Goal: Task Accomplishment & Management: Complete application form

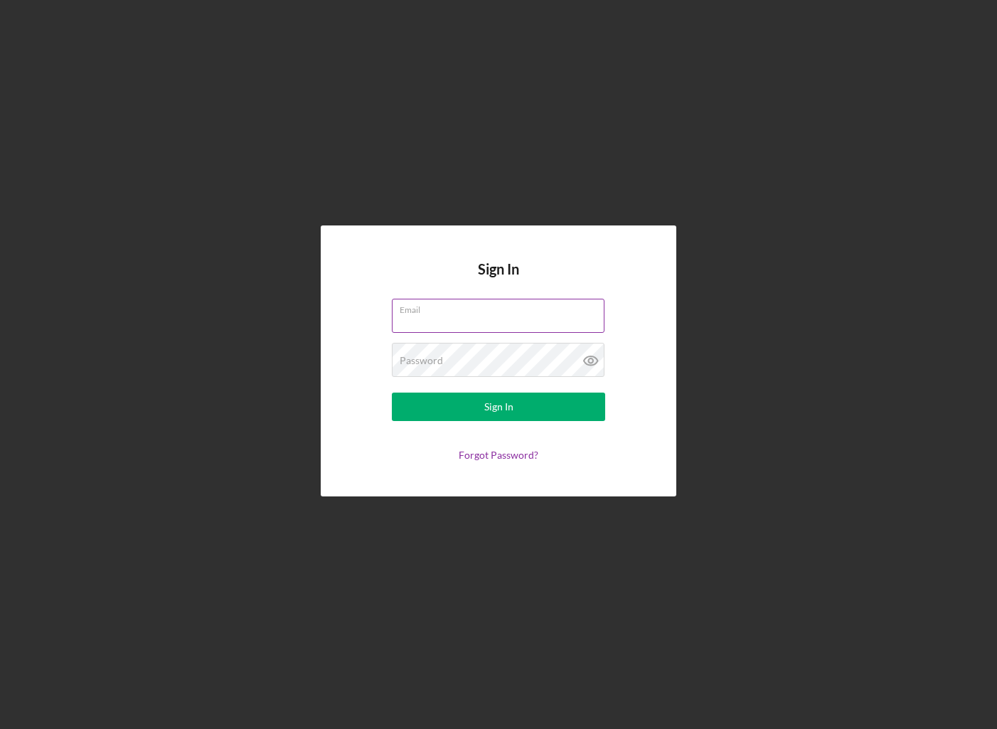
click at [537, 314] on div "Email" at bounding box center [498, 317] width 213 height 36
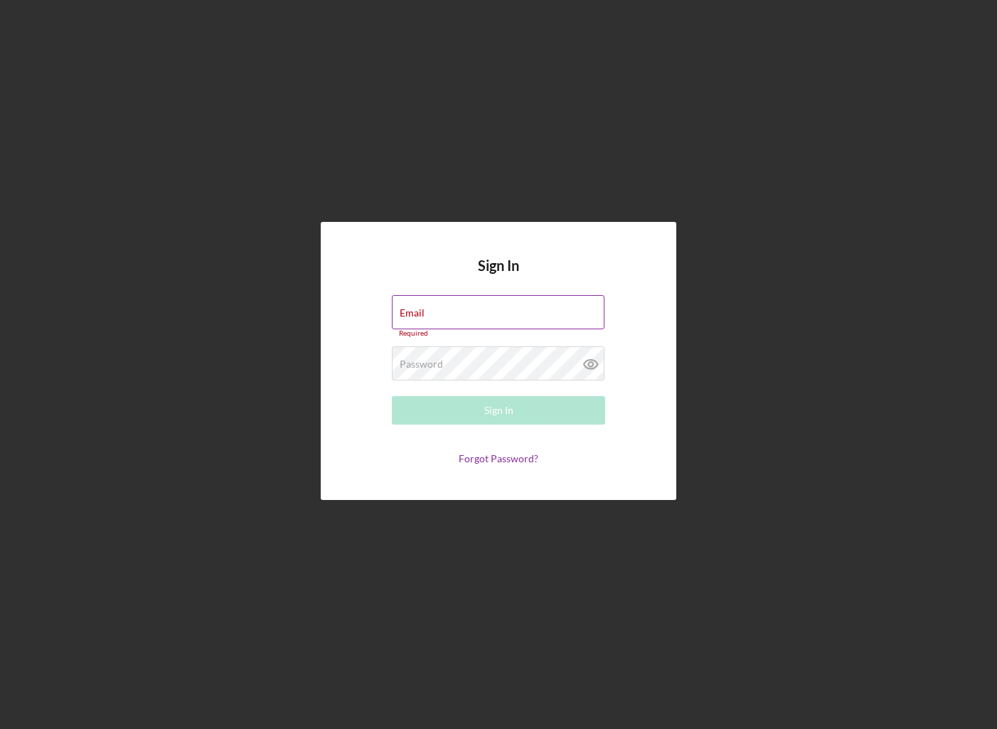
click at [537, 314] on input "Email" at bounding box center [498, 312] width 213 height 34
type input "[EMAIL_ADDRESS][DOMAIN_NAME]"
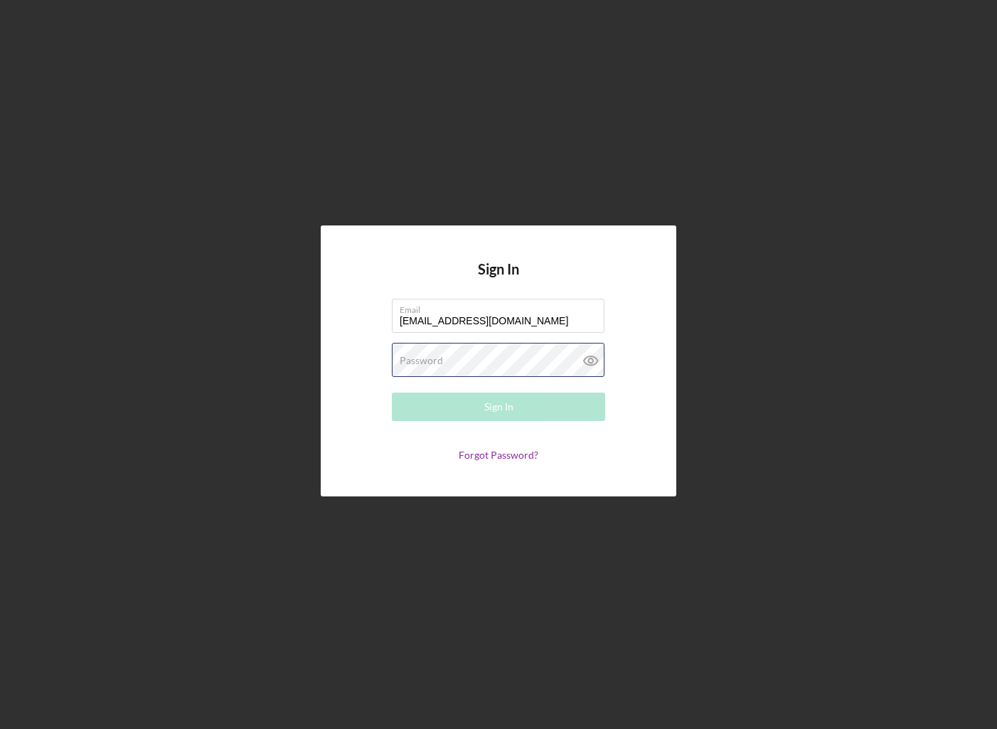
click at [526, 351] on div "Password Required" at bounding box center [498, 361] width 213 height 36
click at [392, 393] on button "Sign In" at bounding box center [498, 407] width 213 height 28
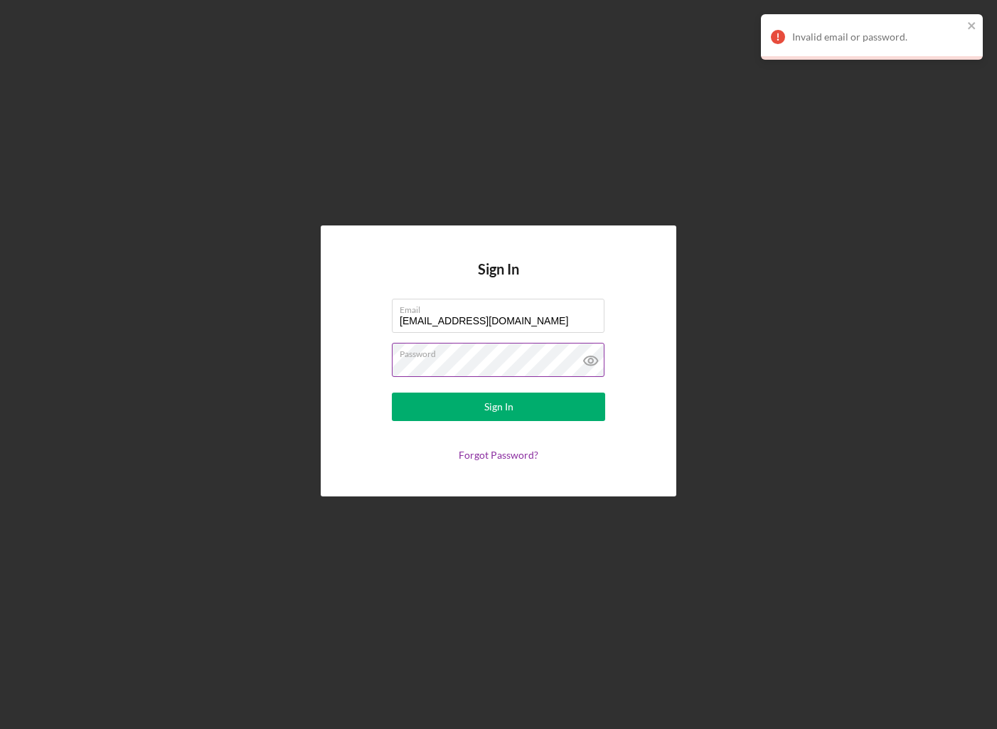
click at [392, 393] on button "Sign In" at bounding box center [498, 407] width 213 height 28
click at [534, 451] on link "Forgot Password?" at bounding box center [499, 455] width 80 height 12
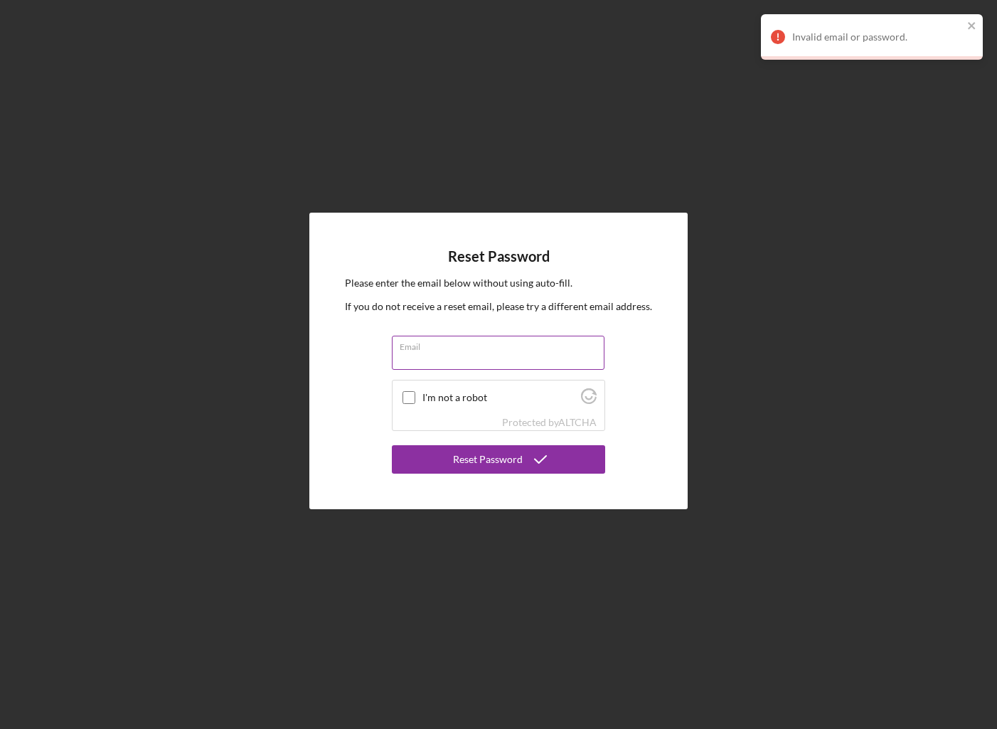
click at [497, 368] on input "Email" at bounding box center [498, 353] width 213 height 34
type input "[EMAIL_ADDRESS][DOMAIN_NAME]"
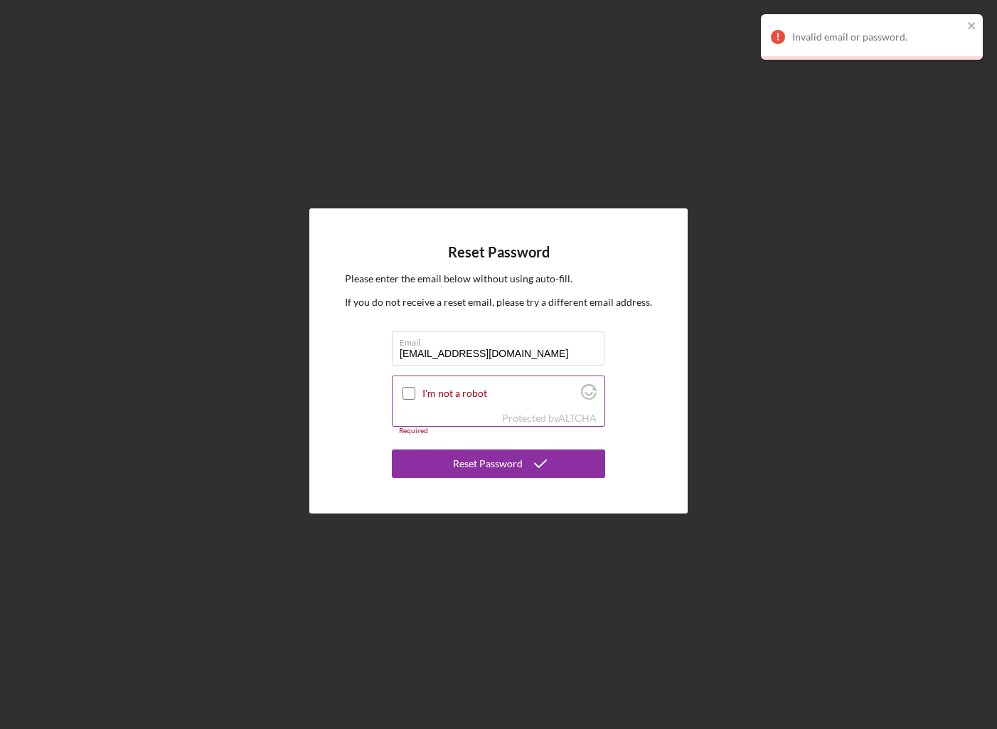
click at [462, 397] on label "I'm not a robot" at bounding box center [499, 393] width 154 height 11
click at [415, 397] on input "I'm not a robot" at bounding box center [409, 393] width 13 height 13
checkbox input "true"
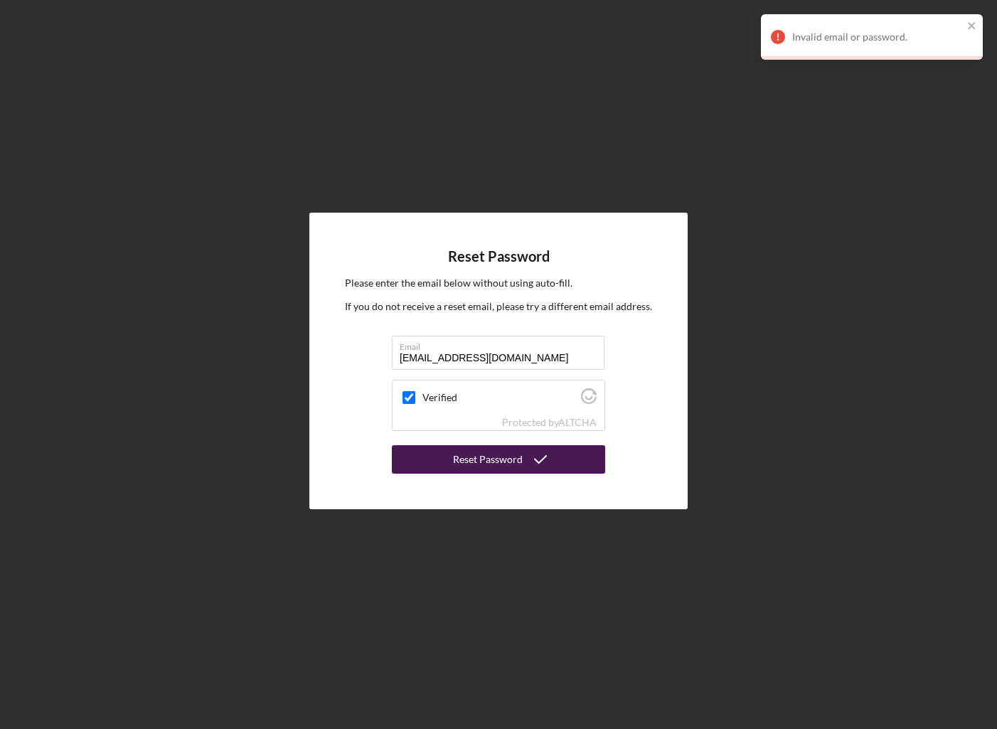
click at [462, 457] on div "Reset Password" at bounding box center [488, 459] width 70 height 28
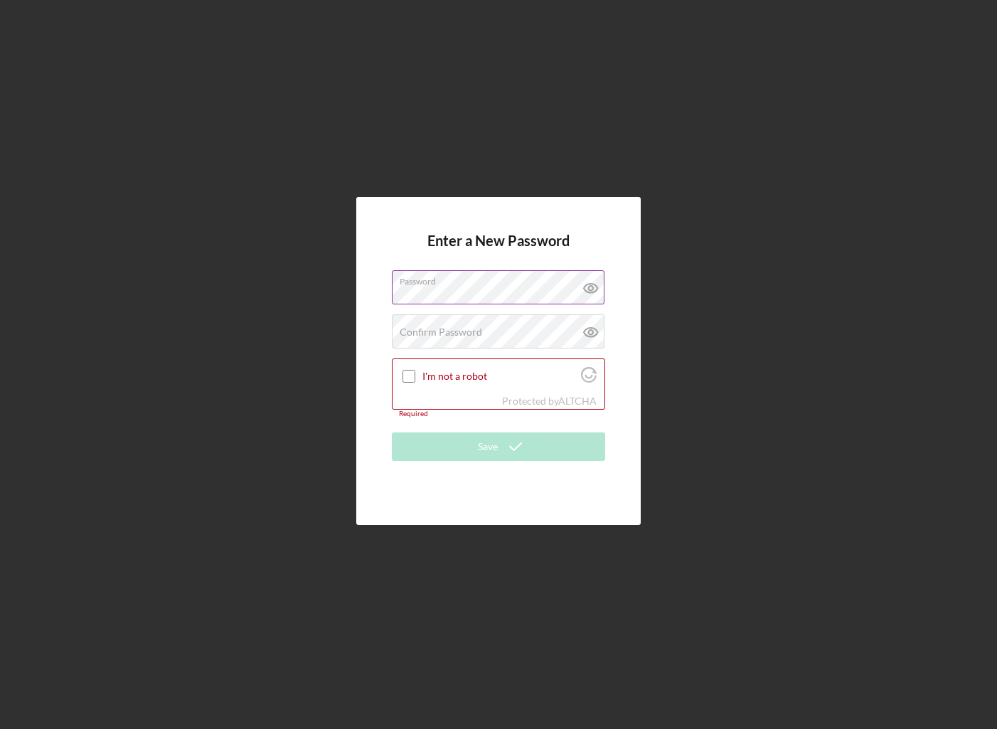
click at [591, 289] on icon at bounding box center [591, 288] width 36 height 36
click at [508, 375] on label "I'm not a robot" at bounding box center [499, 376] width 154 height 11
click at [415, 375] on input "I'm not a robot" at bounding box center [409, 376] width 13 height 13
checkbox input "true"
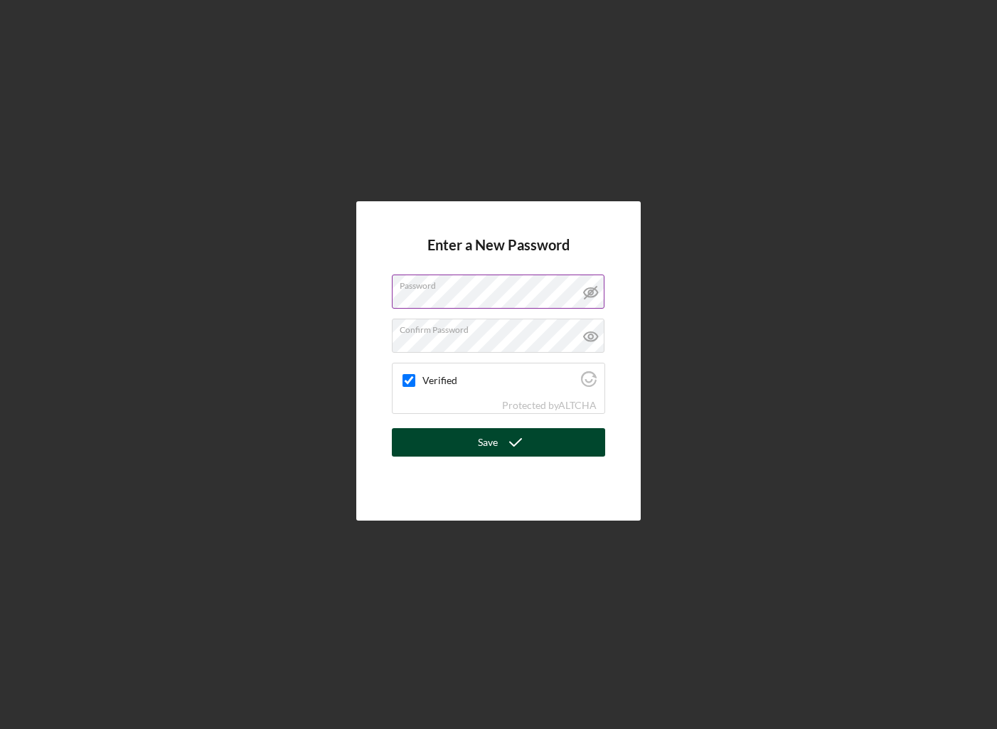
click at [505, 432] on icon "submit" at bounding box center [516, 443] width 36 height 36
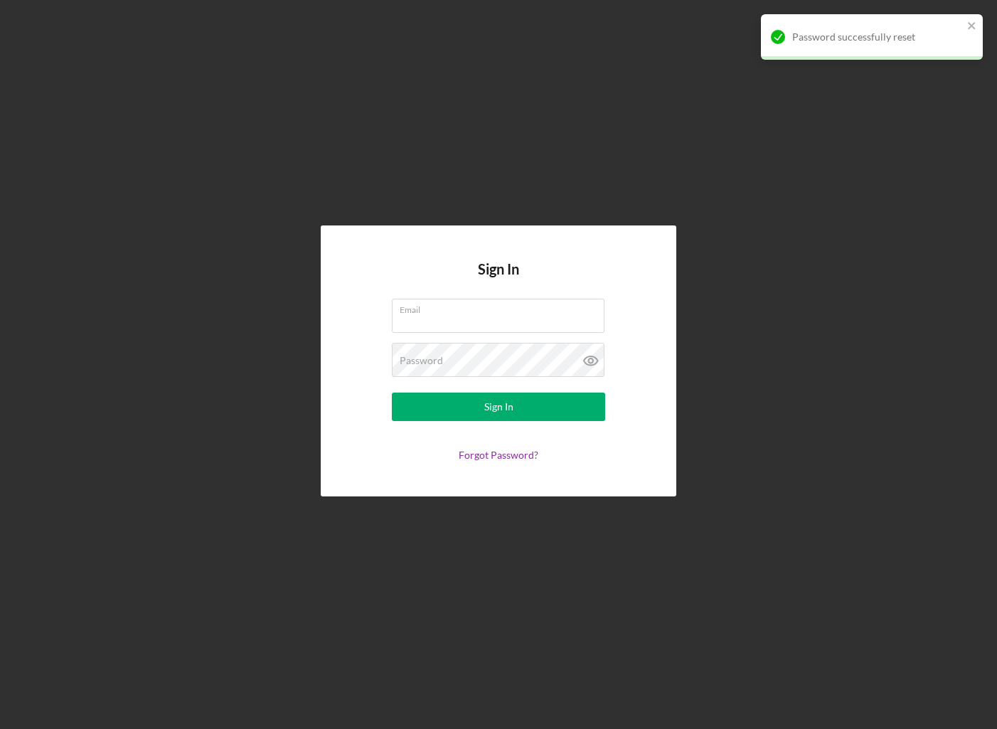
click at [516, 287] on h4 "Sign In" at bounding box center [498, 280] width 41 height 38
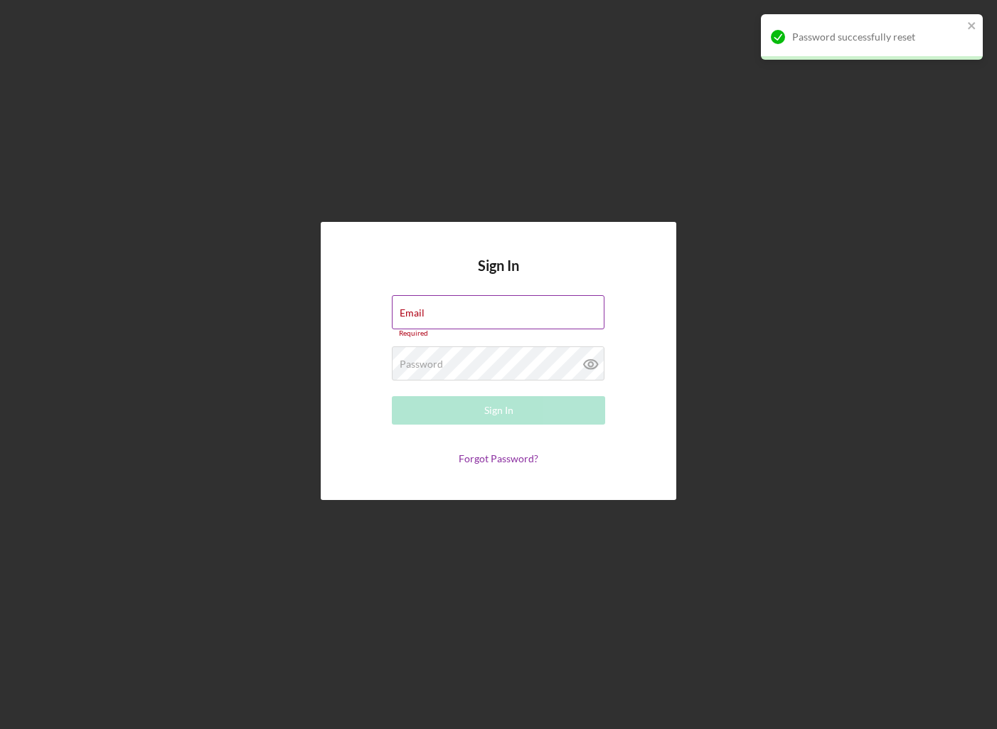
click at [520, 315] on input "Email" at bounding box center [498, 312] width 213 height 34
type input "[EMAIL_ADDRESS][DOMAIN_NAME]"
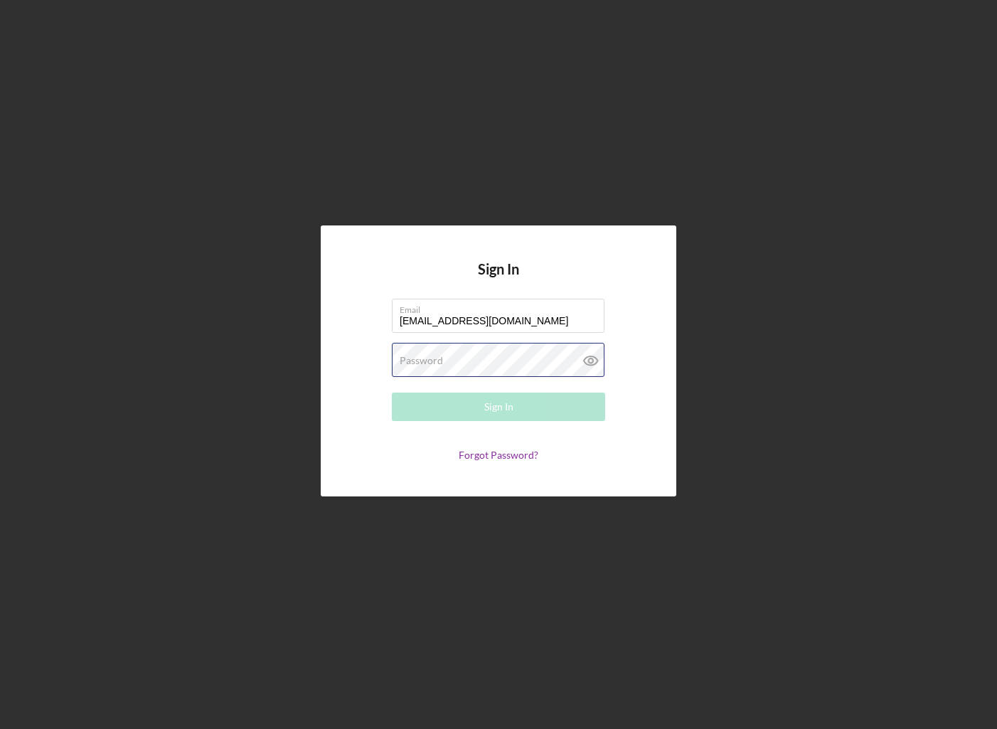
click at [529, 357] on div "Password Required" at bounding box center [498, 361] width 213 height 36
click at [392, 393] on button "Sign In" at bounding box center [498, 407] width 213 height 28
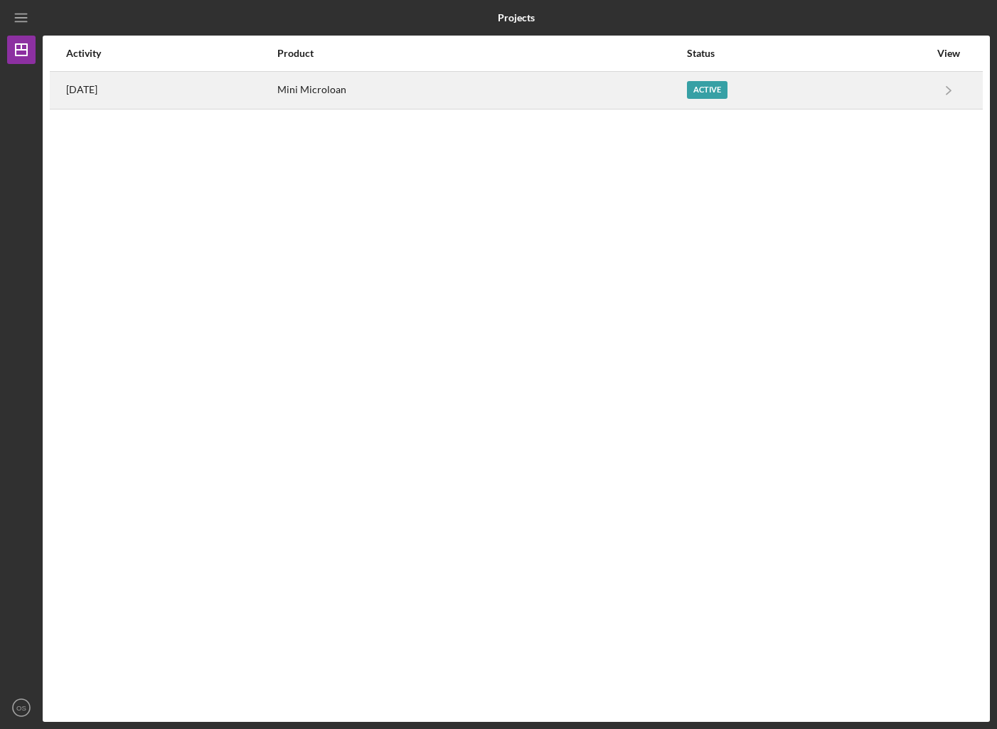
click at [705, 83] on div "Active" at bounding box center [707, 90] width 41 height 18
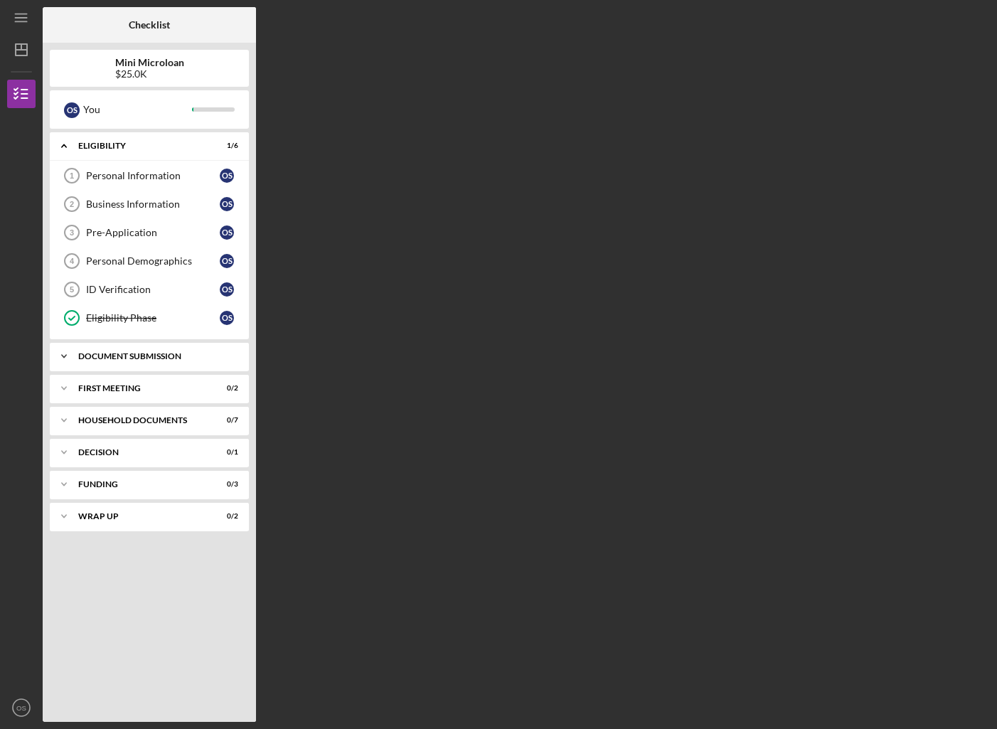
click at [171, 361] on div "Icon/Expander Document Submission 0 / 6" at bounding box center [149, 356] width 199 height 28
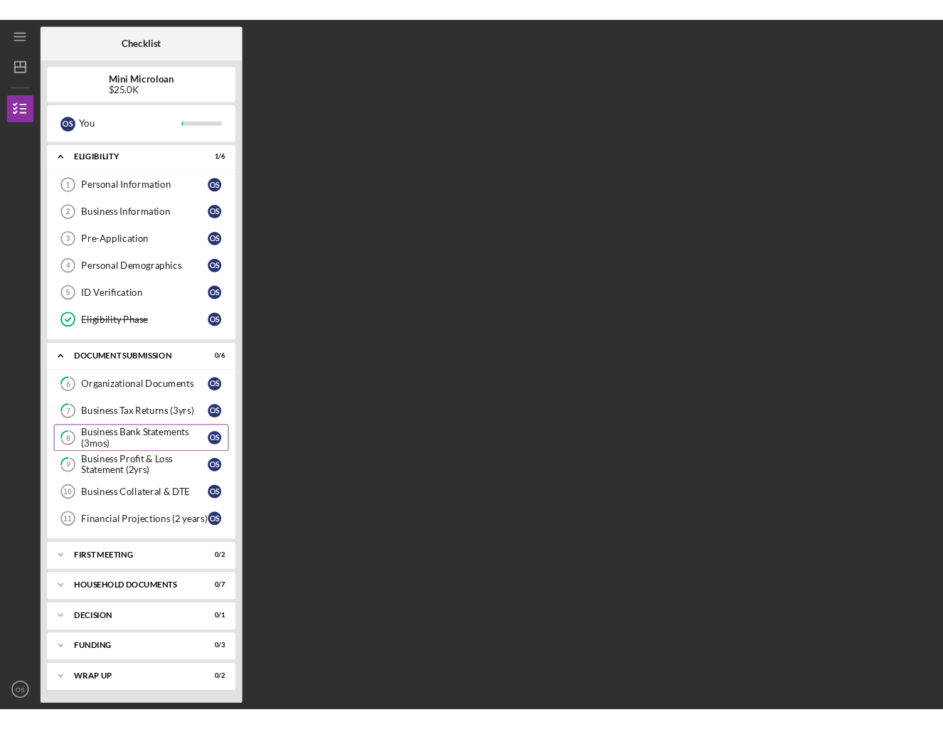
scroll to position [2, 0]
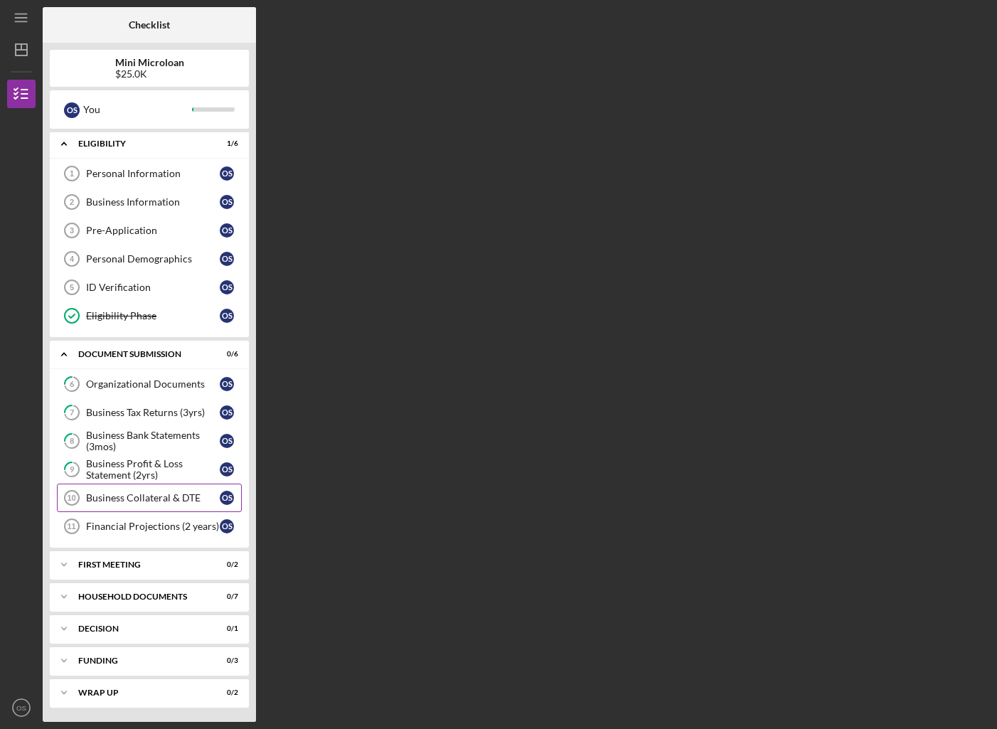
click at [152, 501] on div "Business Collateral & DTE" at bounding box center [153, 497] width 134 height 11
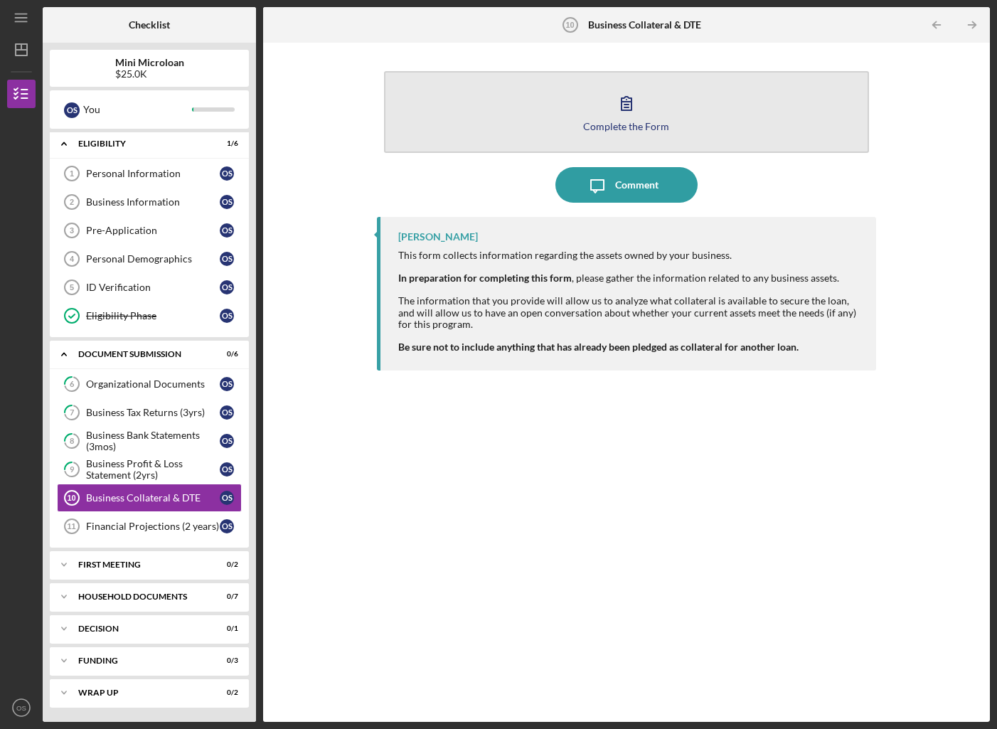
click at [673, 110] on button "Complete the Form Form" at bounding box center [626, 112] width 484 height 82
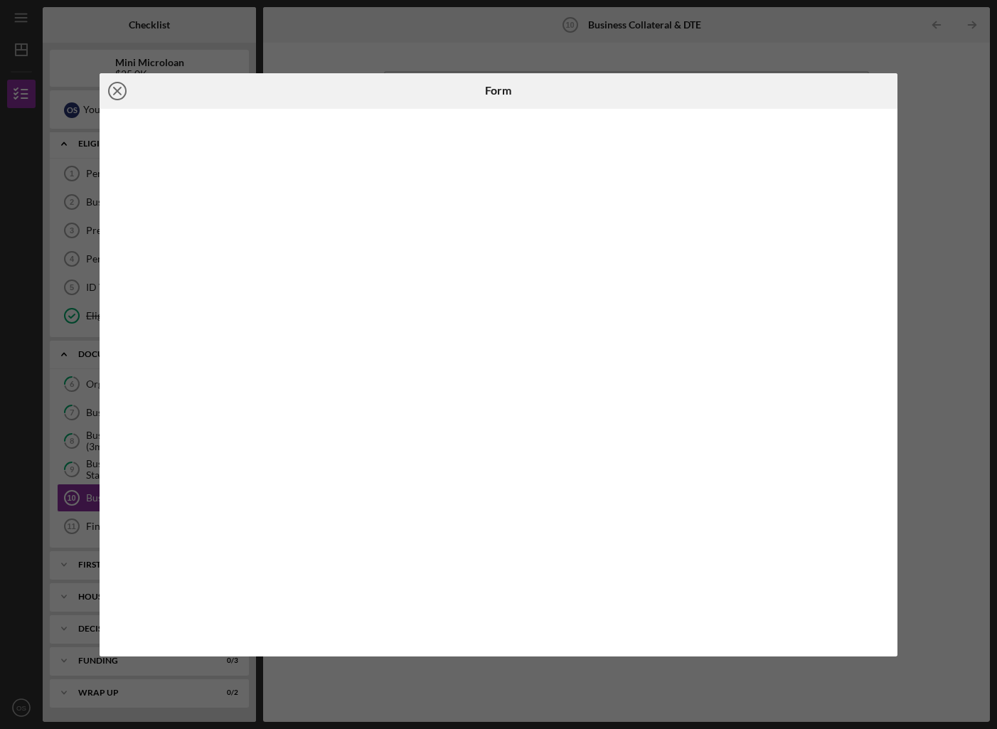
click at [112, 95] on icon "Icon/Close" at bounding box center [118, 91] width 36 height 36
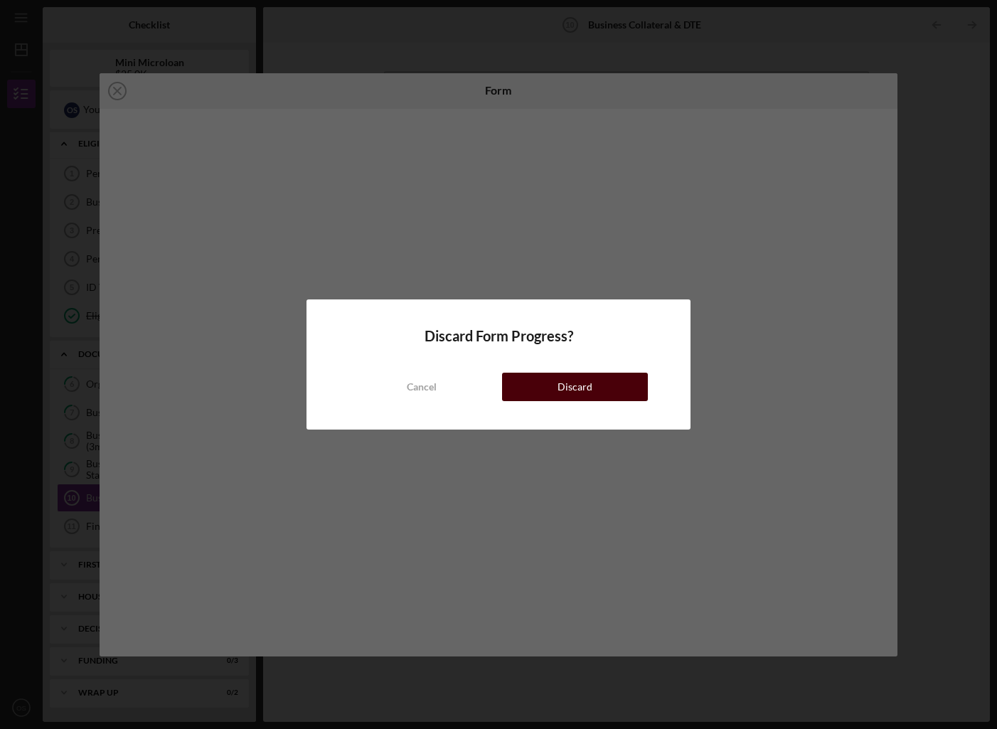
click at [551, 380] on button "Discard" at bounding box center [575, 387] width 146 height 28
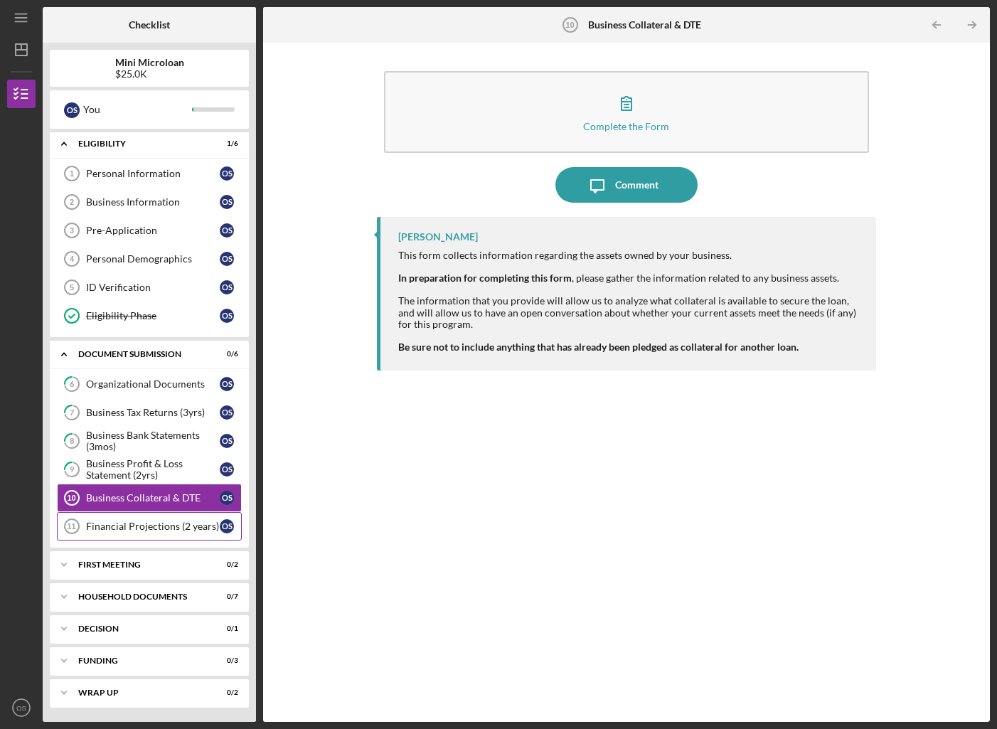
click at [154, 527] on div "Financial Projections (2 years)" at bounding box center [153, 526] width 134 height 11
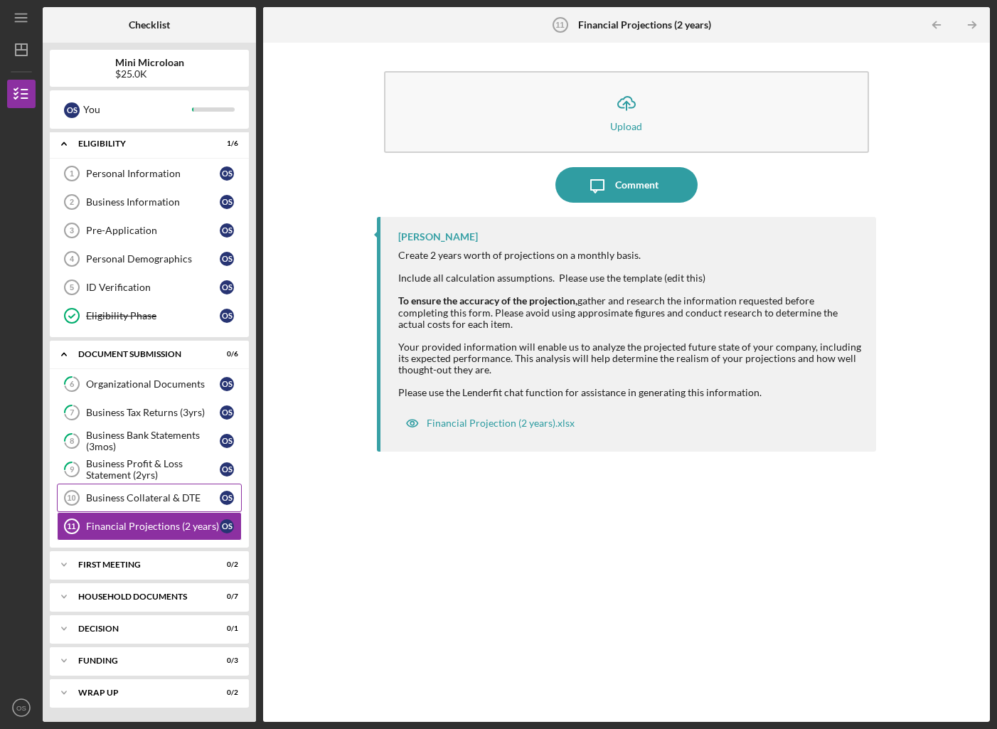
click at [176, 492] on div "Business Collateral & DTE" at bounding box center [153, 497] width 134 height 11
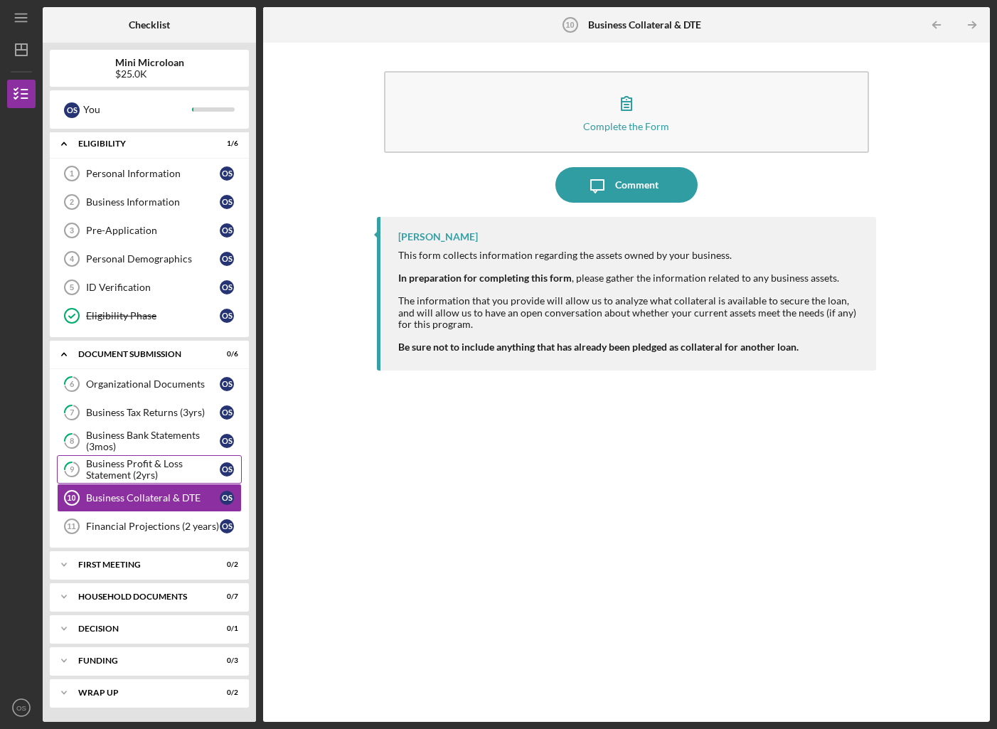
click at [176, 470] on div "Business Profit & Loss Statement (2yrs)" at bounding box center [153, 469] width 134 height 23
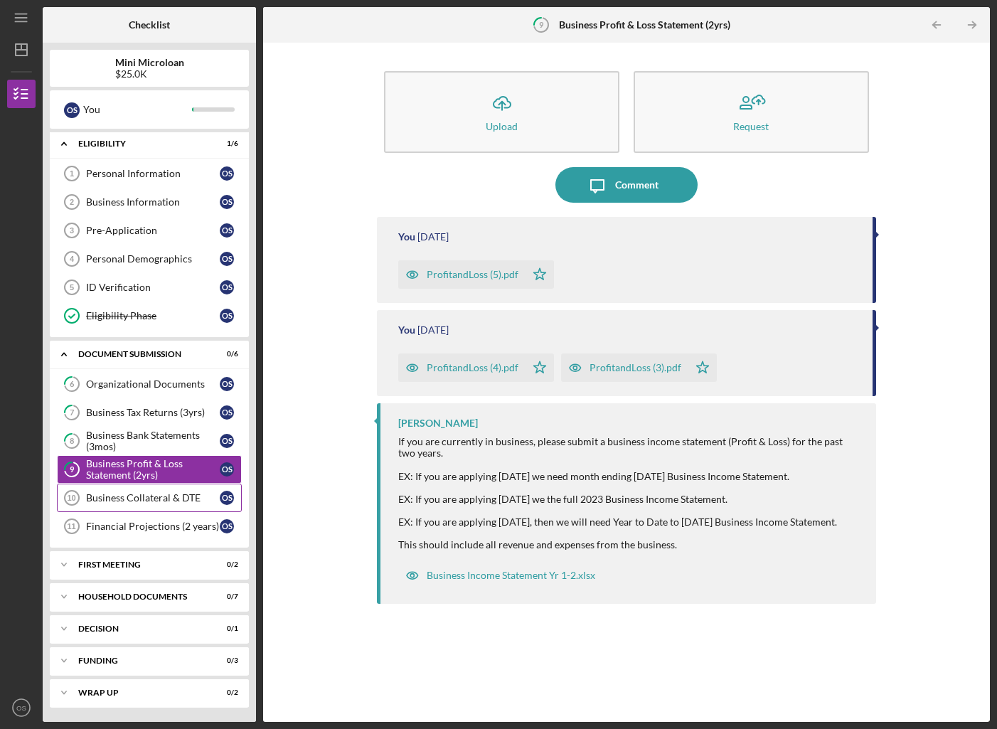
click at [176, 496] on div "Business Collateral & DTE" at bounding box center [153, 497] width 134 height 11
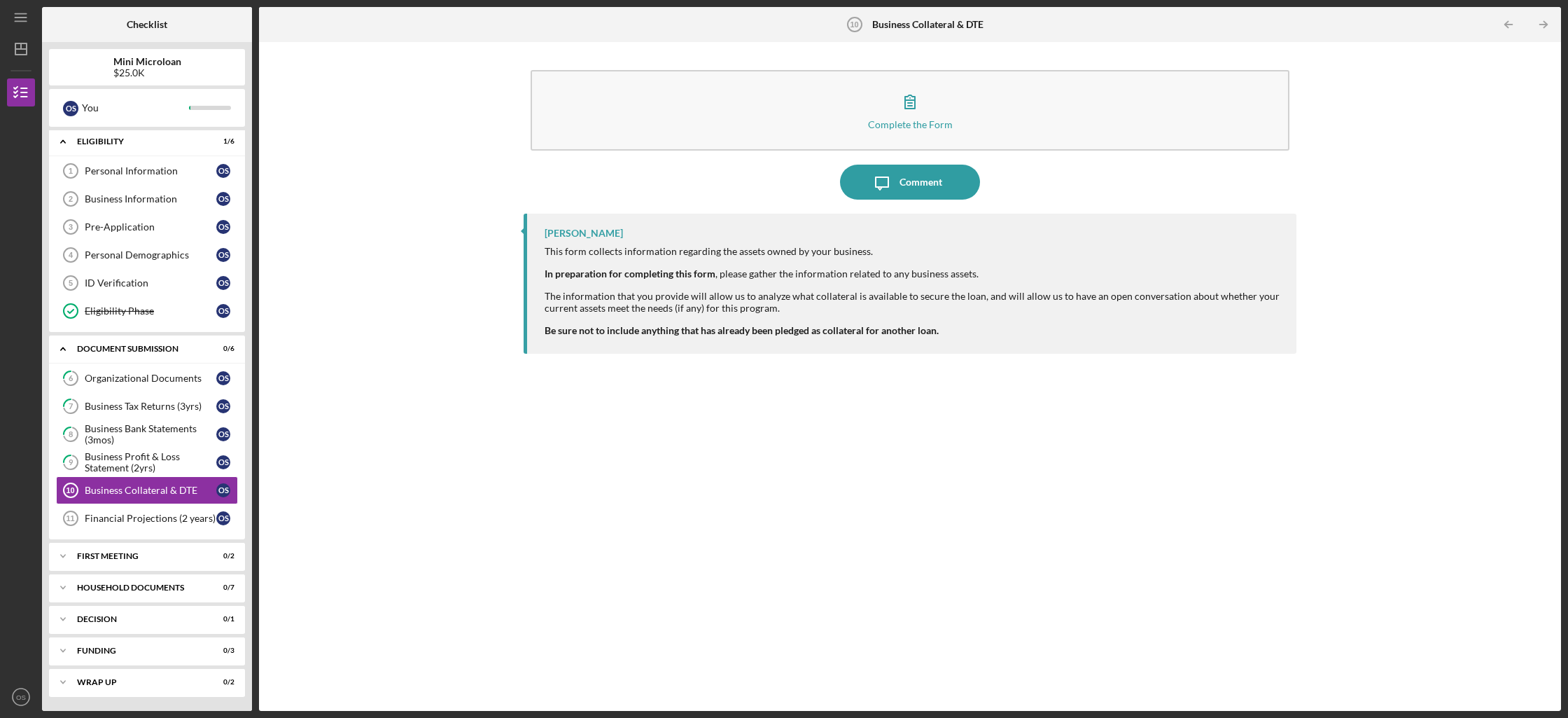
drag, startPoint x: 1559, startPoint y: 150, endPoint x: 1433, endPoint y: 149, distance: 126.0
click at [980, 149] on div "Complete the Form Form Icon/Message Comment [PERSON_NAME] This form collects in…" at bounding box center [909, 376] width 1302 height 669
drag, startPoint x: 1562, startPoint y: 124, endPoint x: 1436, endPoint y: 104, distance: 127.6
click at [980, 117] on div "Icon/Menu Business Collateral & DTE 10 Business Collateral & DTE Checklist Mini…" at bounding box center [784, 359] width 1568 height 718
